Goal: Task Accomplishment & Management: Use online tool/utility

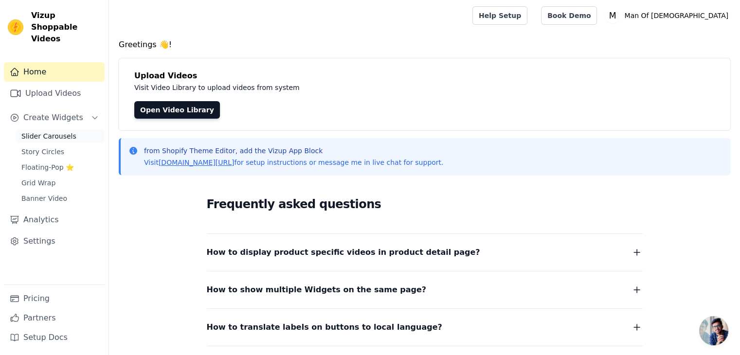
click at [51, 129] on link "Slider Carousels" at bounding box center [60, 136] width 89 height 14
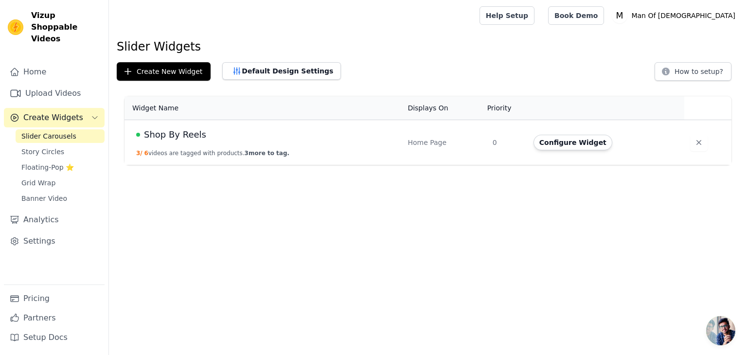
click at [180, 136] on span "Shop By Reels" at bounding box center [175, 135] width 62 height 14
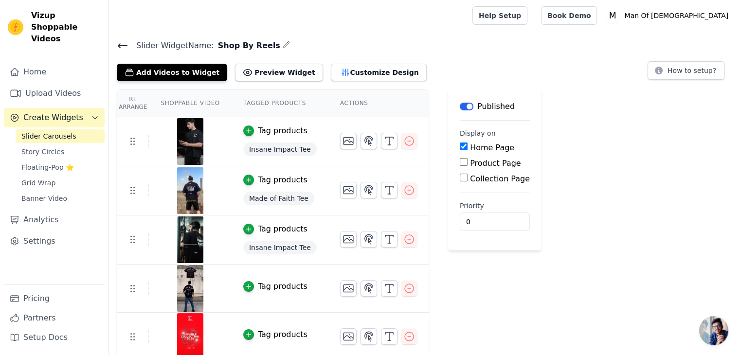
click at [192, 142] on img at bounding box center [190, 141] width 27 height 47
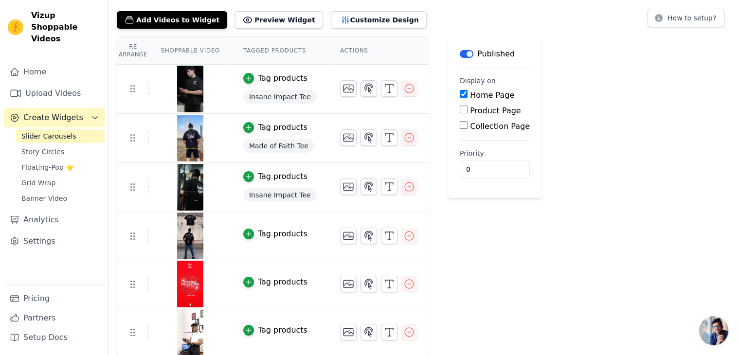
click at [186, 93] on img at bounding box center [190, 89] width 27 height 47
click at [245, 76] on icon "button" at bounding box center [248, 78] width 7 height 7
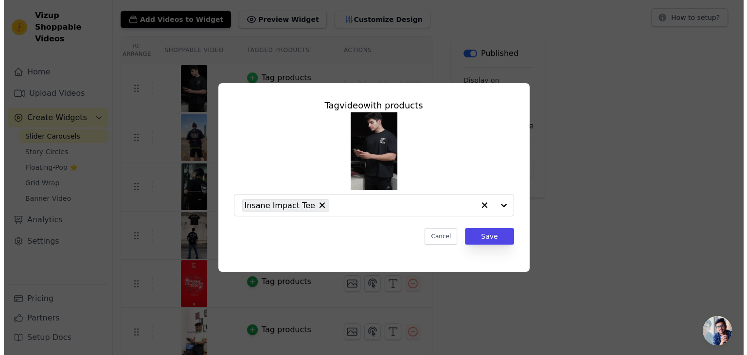
scroll to position [0, 0]
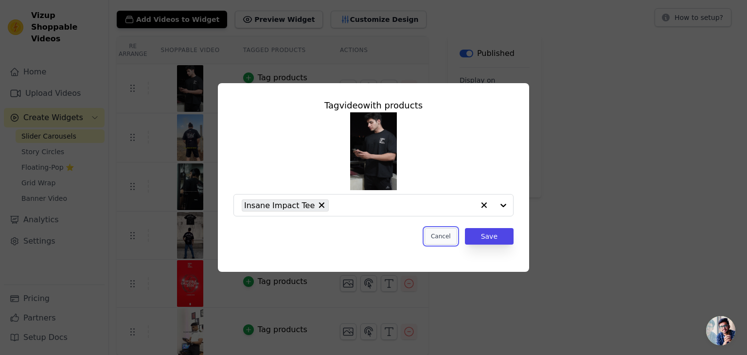
click at [448, 235] on button "Cancel" at bounding box center [441, 236] width 33 height 17
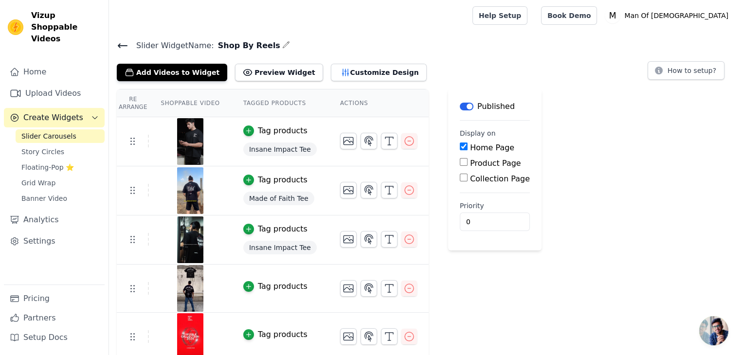
scroll to position [53, 0]
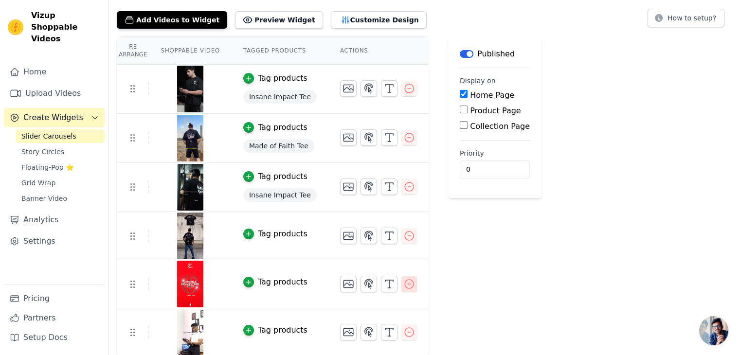
click at [403, 285] on icon "button" at bounding box center [409, 284] width 12 height 12
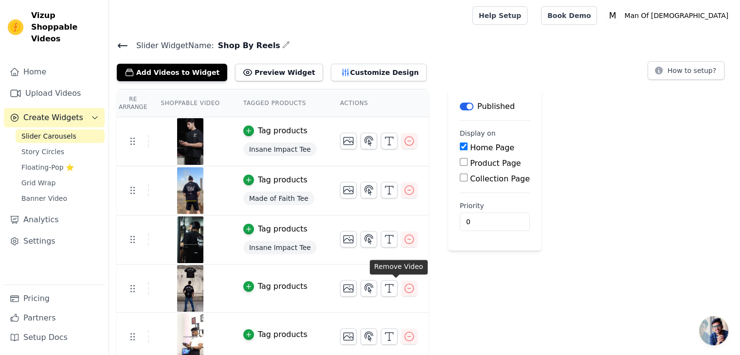
scroll to position [4, 0]
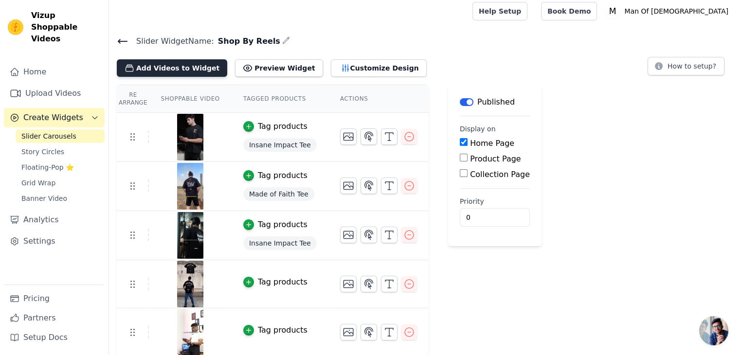
click at [195, 66] on button "Add Videos to Widget" at bounding box center [172, 68] width 110 height 18
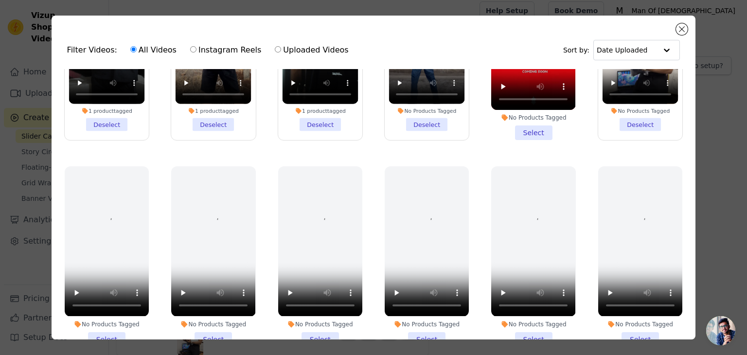
scroll to position [0, 0]
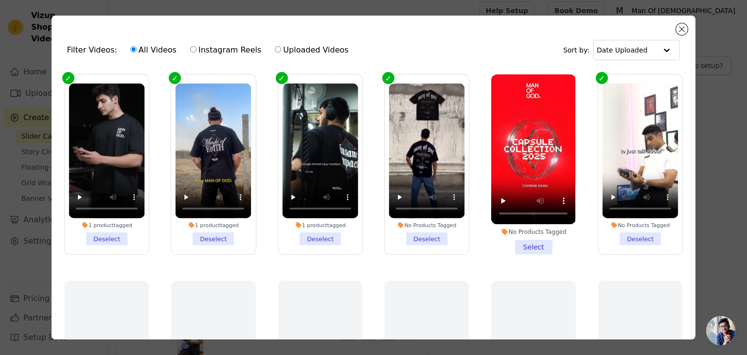
click at [190, 52] on input "Instagram Reels" at bounding box center [193, 49] width 6 height 6
radio input "true"
click at [130, 50] on input "All Videos" at bounding box center [133, 49] width 6 height 6
radio input "true"
click at [67, 78] on label "1 product tagged Deselect" at bounding box center [106, 164] width 85 height 181
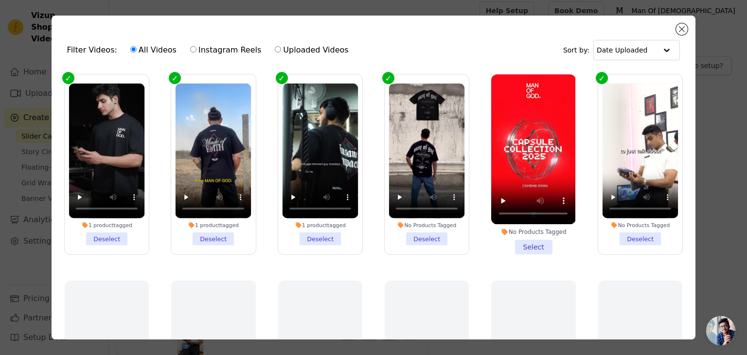
click at [0, 0] on input "1 product tagged Deselect" at bounding box center [0, 0] width 0 height 0
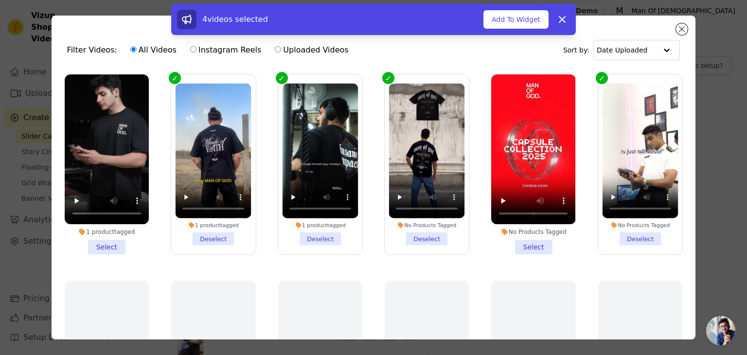
click at [173, 80] on label "1 product tagged Deselect" at bounding box center [213, 164] width 85 height 181
click at [0, 0] on input "1 product tagged Deselect" at bounding box center [0, 0] width 0 height 0
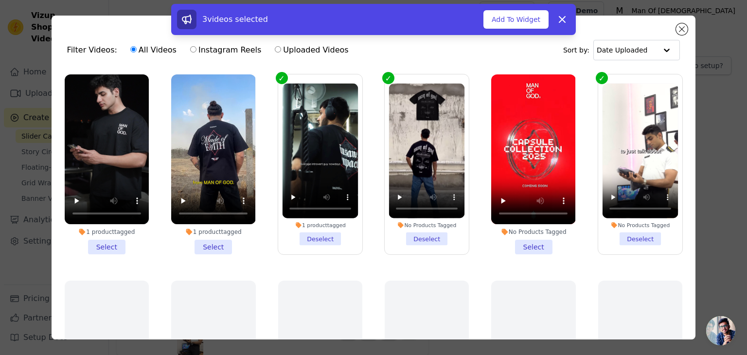
click at [278, 75] on label "1 product tagged Deselect" at bounding box center [320, 164] width 85 height 181
click at [0, 0] on input "1 product tagged Deselect" at bounding box center [0, 0] width 0 height 0
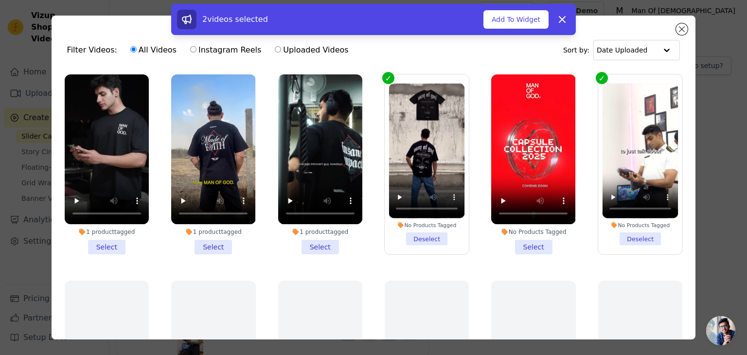
click at [384, 75] on label "No Products Tagged Deselect" at bounding box center [426, 164] width 85 height 181
click at [0, 0] on input "No Products Tagged Deselect" at bounding box center [0, 0] width 0 height 0
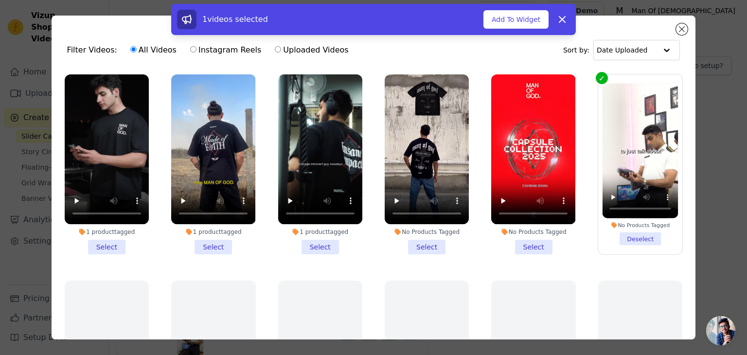
click at [598, 80] on label "No Products Tagged Deselect" at bounding box center [640, 164] width 85 height 181
click at [0, 0] on input "No Products Tagged Deselect" at bounding box center [0, 0] width 0 height 0
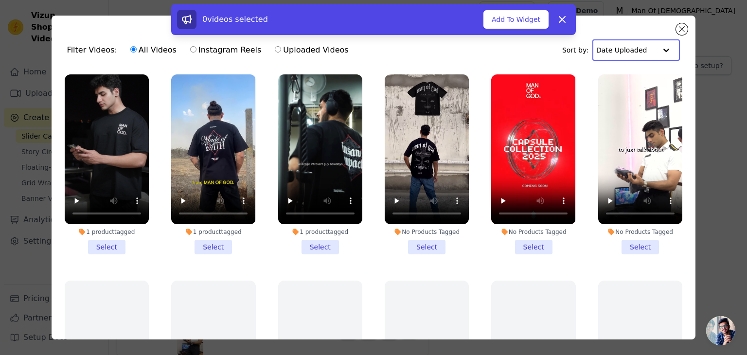
click at [636, 53] on input "text" at bounding box center [626, 49] width 60 height 19
click at [623, 80] on div "Date Created" at bounding box center [634, 80] width 82 height 12
click at [568, 22] on button "Dismiss" at bounding box center [562, 19] width 19 height 19
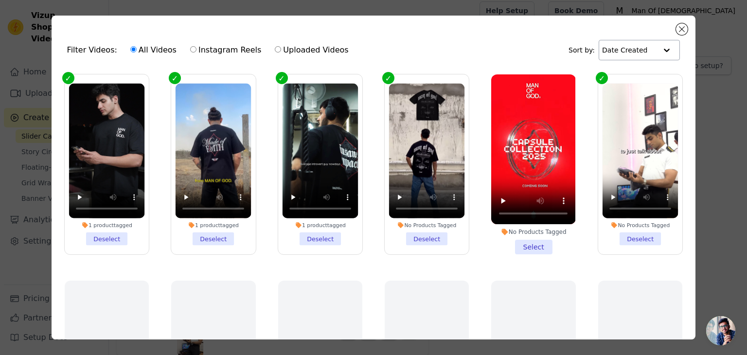
click at [70, 77] on label "1 product tagged Deselect" at bounding box center [106, 164] width 85 height 181
click at [0, 0] on input "1 product tagged Deselect" at bounding box center [0, 0] width 0 height 0
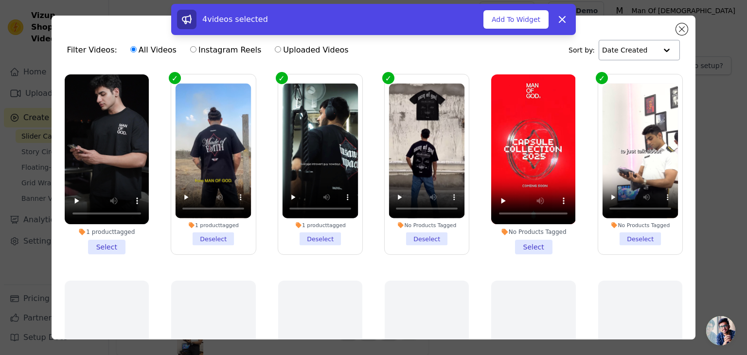
click at [173, 75] on label "1 product tagged Deselect" at bounding box center [213, 164] width 85 height 181
click at [0, 0] on input "1 product tagged Deselect" at bounding box center [0, 0] width 0 height 0
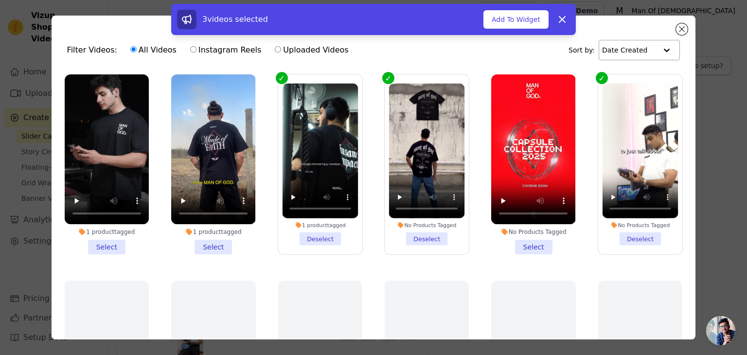
click at [278, 75] on label "1 product tagged Deselect" at bounding box center [320, 164] width 85 height 181
click at [0, 0] on input "1 product tagged Deselect" at bounding box center [0, 0] width 0 height 0
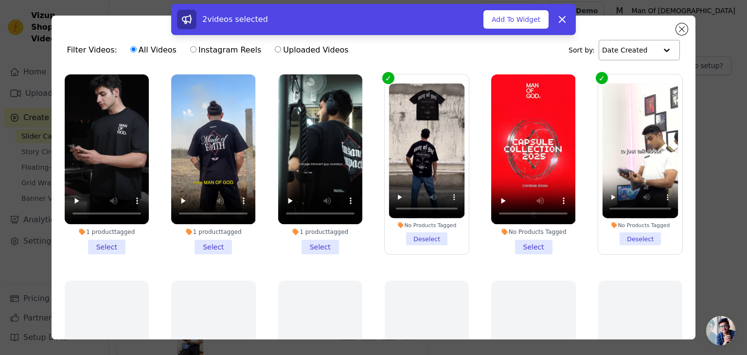
click at [384, 76] on label "No Products Tagged Deselect" at bounding box center [426, 164] width 85 height 181
click at [0, 0] on input "No Products Tagged Deselect" at bounding box center [0, 0] width 0 height 0
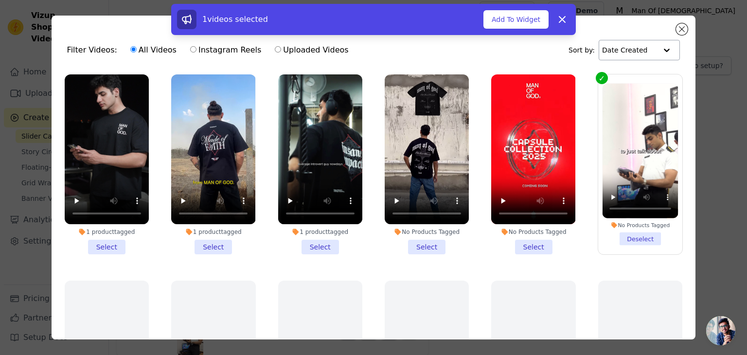
click at [598, 79] on label "No Products Tagged Deselect" at bounding box center [640, 164] width 85 height 181
click at [0, 0] on input "No Products Tagged Deselect" at bounding box center [0, 0] width 0 height 0
